Goal: Find specific page/section: Find specific page/section

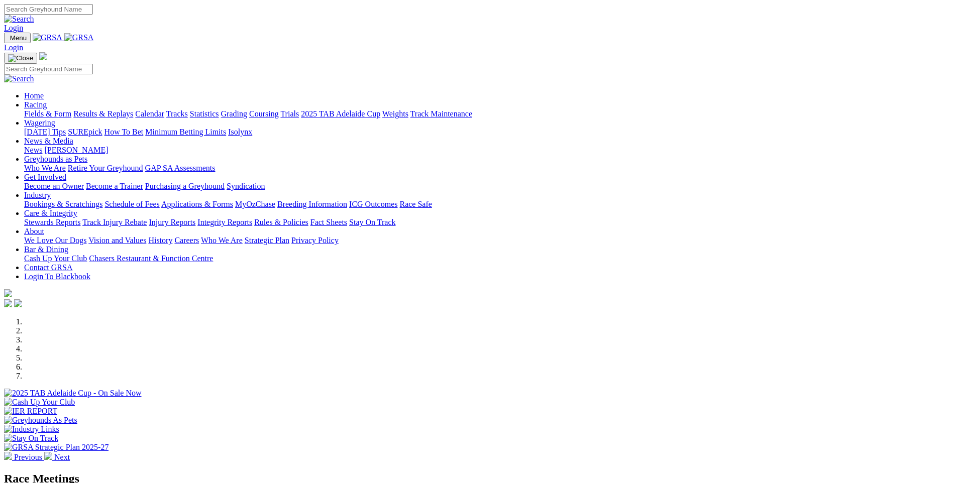
click at [71, 110] on link "Fields & Form" at bounding box center [47, 114] width 47 height 9
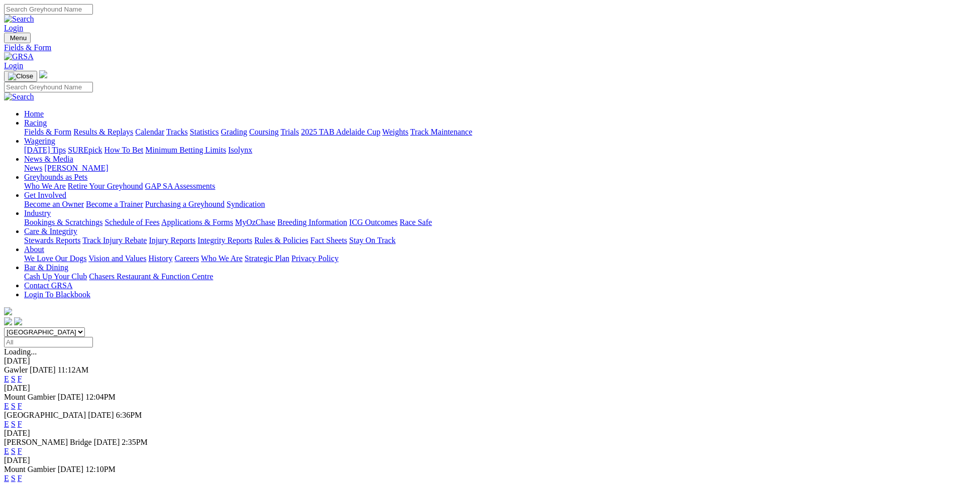
click at [22, 375] on link "F" at bounding box center [20, 379] width 5 height 9
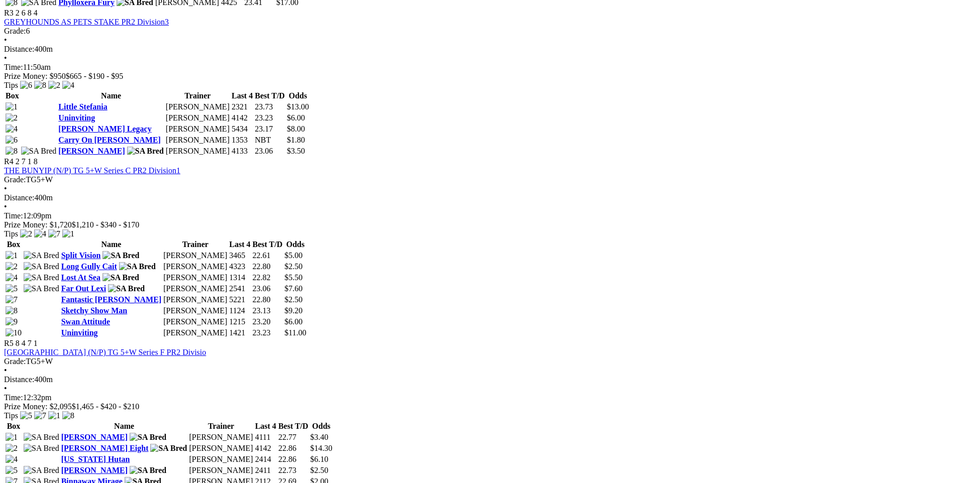
scroll to position [704, 0]
